Goal: Information Seeking & Learning: Learn about a topic

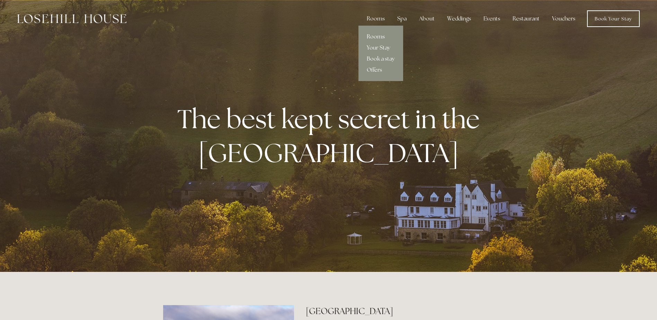
click at [374, 35] on link "Rooms" at bounding box center [380, 36] width 45 height 11
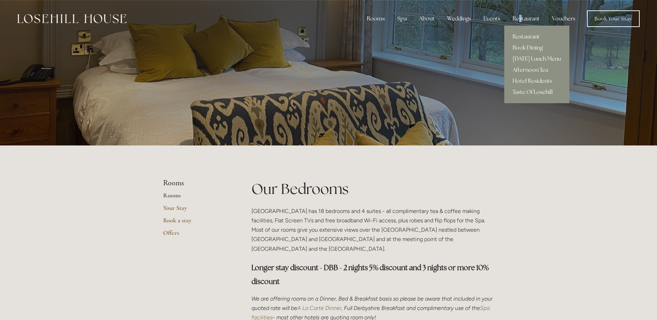
click at [520, 17] on div "Restaurant" at bounding box center [526, 19] width 38 height 14
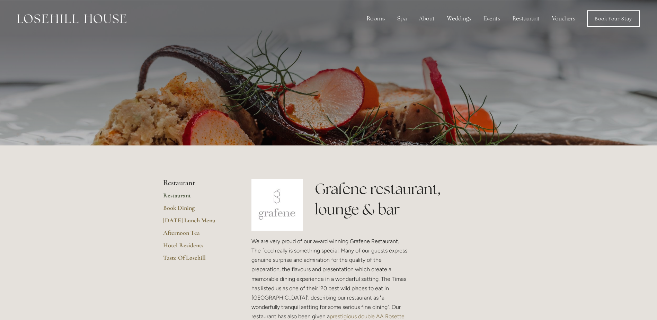
click at [180, 243] on link "Hotel Residents" at bounding box center [196, 247] width 66 height 12
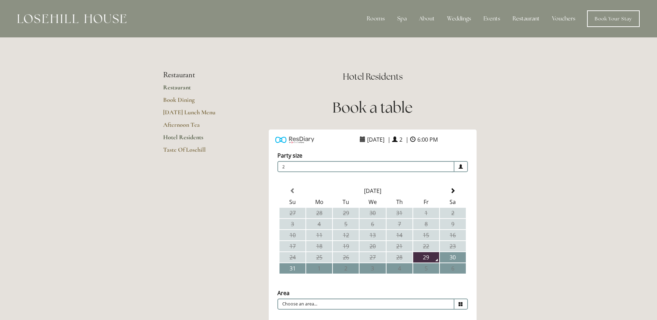
click at [183, 87] on link "Restaurant" at bounding box center [196, 89] width 66 height 12
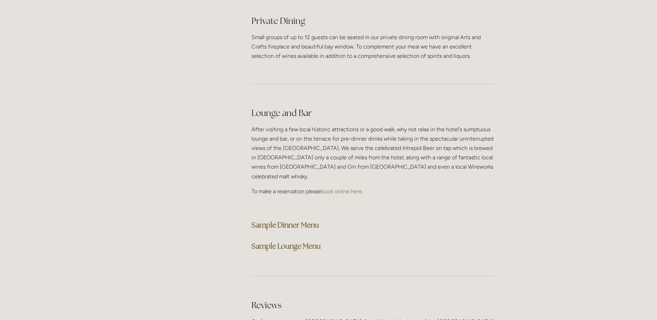
scroll to position [1697, 0]
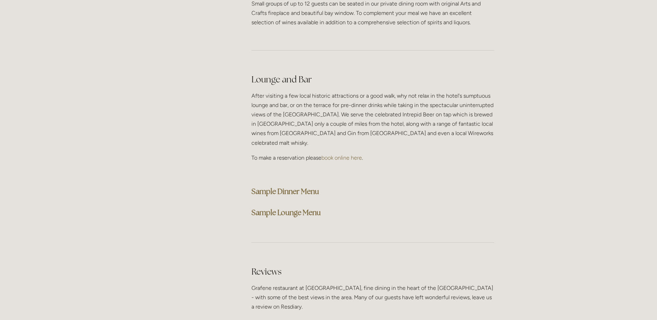
click at [263, 187] on strong "Sample Dinner Menu" at bounding box center [285, 191] width 68 height 9
click at [293, 208] on strong "Sample Lounge Menu" at bounding box center [285, 212] width 69 height 9
drag, startPoint x: 529, startPoint y: 128, endPoint x: 535, endPoint y: 128, distance: 5.2
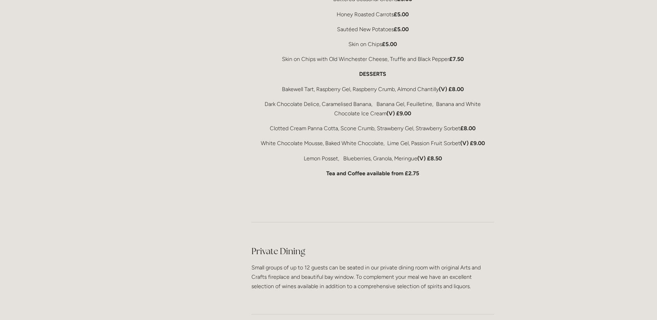
scroll to position [1420, 0]
